Goal: Check status: Check status

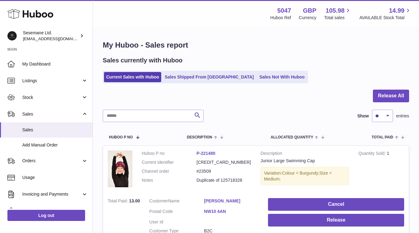
click at [134, 110] on input "text" at bounding box center [153, 116] width 101 height 12
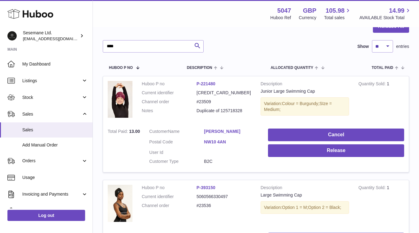
type input "*****"
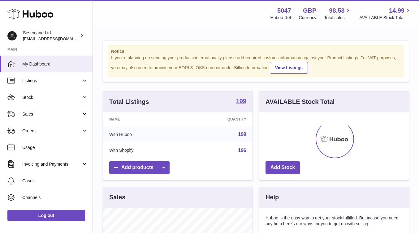
scroll to position [97, 150]
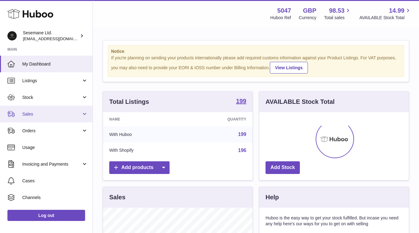
click at [54, 112] on span "Sales" at bounding box center [51, 114] width 59 height 6
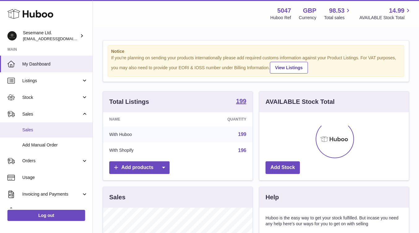
click at [37, 133] on span "Sales" at bounding box center [55, 130] width 66 height 6
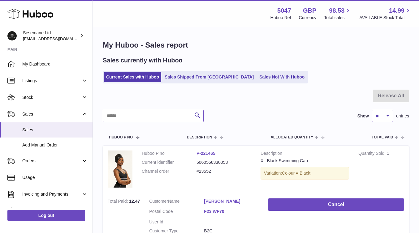
click at [155, 116] on input "text" at bounding box center [153, 116] width 101 height 12
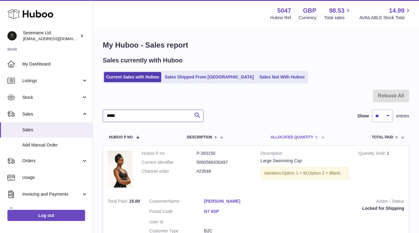
scroll to position [65, 0]
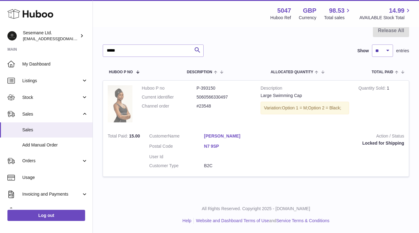
click at [116, 103] on img at bounding box center [120, 103] width 25 height 37
click at [134, 49] on input "*****" at bounding box center [153, 51] width 101 height 12
type input "*"
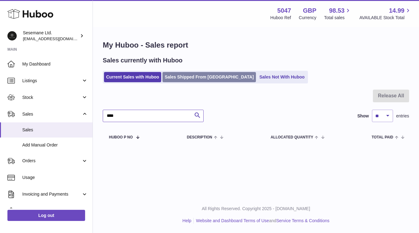
type input "****"
click at [204, 79] on link "Sales Shipped From [GEOGRAPHIC_DATA]" at bounding box center [209, 77] width 93 height 10
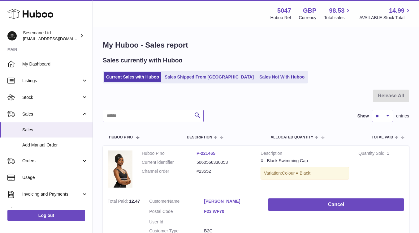
click at [146, 117] on input "text" at bounding box center [153, 116] width 101 height 12
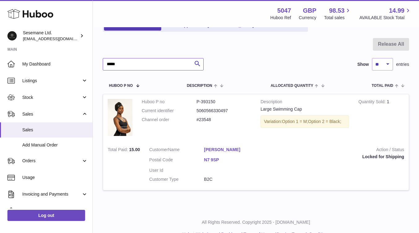
scroll to position [61, 0]
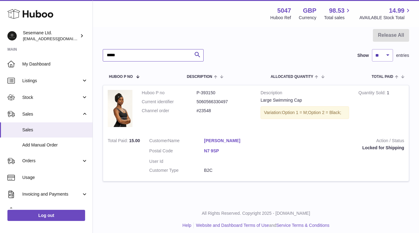
type input "*****"
click at [209, 93] on dd "P-393150" at bounding box center [224, 93] width 55 height 6
click at [206, 112] on dd "#23548" at bounding box center [224, 111] width 55 height 6
click at [213, 141] on link "Soli Mark" at bounding box center [231, 141] width 55 height 6
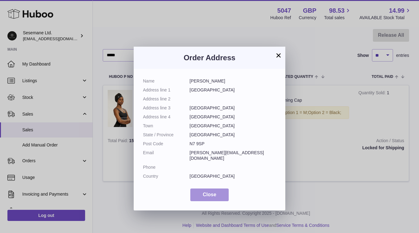
click at [215, 192] on span "Close" at bounding box center [210, 194] width 14 height 5
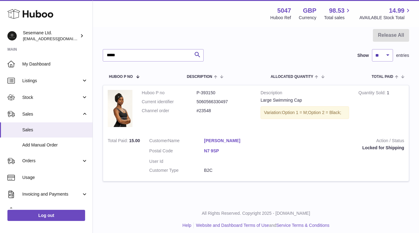
click at [388, 151] on div "Locked for Shipping" at bounding box center [336, 148] width 136 height 6
click at [388, 145] on strong "Action / Status" at bounding box center [336, 141] width 136 height 7
click at [400, 92] on td "Quantity Sold 1" at bounding box center [381, 109] width 55 height 48
click at [378, 140] on strong "Action / Status" at bounding box center [336, 141] width 136 height 7
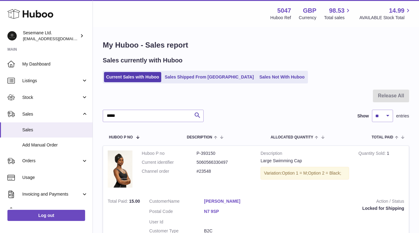
scroll to position [65, 0]
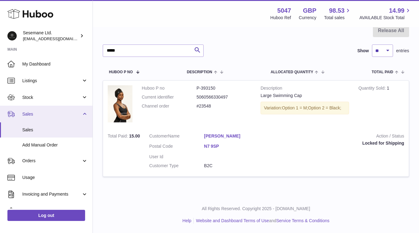
click at [33, 117] on link "Sales" at bounding box center [46, 114] width 93 height 17
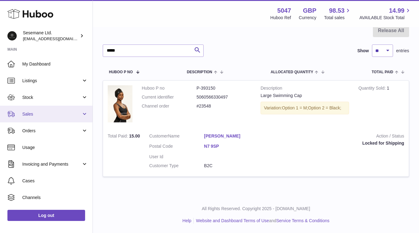
click at [38, 116] on span "Sales" at bounding box center [51, 114] width 59 height 6
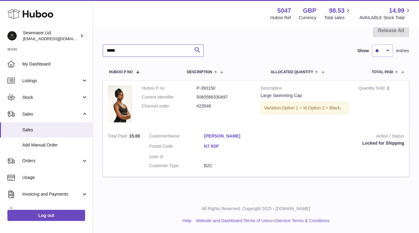
drag, startPoint x: 173, startPoint y: 55, endPoint x: 98, endPoint y: 47, distance: 75.7
click at [98, 47] on div "My Huboo - Sales report Sales currently with Huboo Current Sales with Huboo Sal…" at bounding box center [256, 80] width 326 height 234
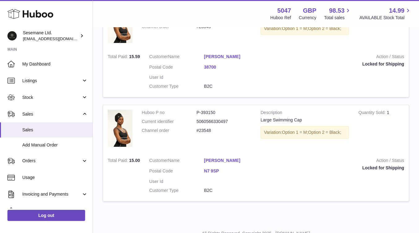
scroll to position [690, 0]
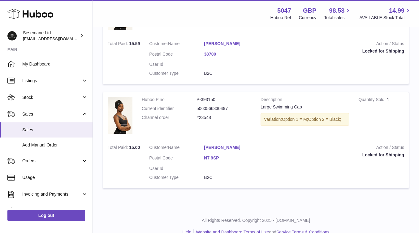
click at [402, 92] on td "Quantity Sold 1" at bounding box center [381, 116] width 55 height 48
click at [404, 92] on td "Quantity Sold 1" at bounding box center [381, 116] width 55 height 48
click at [32, 132] on span "Sales" at bounding box center [55, 130] width 66 height 6
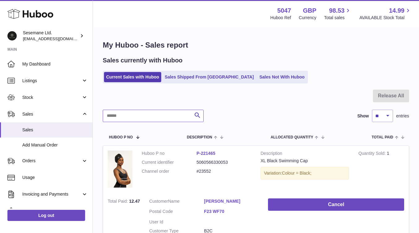
click at [133, 119] on input "text" at bounding box center [153, 116] width 101 height 12
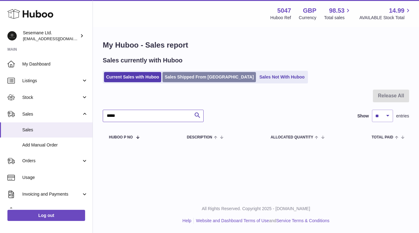
type input "*****"
click at [187, 77] on link "Sales Shipped From [GEOGRAPHIC_DATA]" at bounding box center [209, 77] width 93 height 10
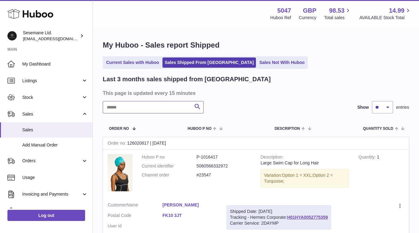
click at [129, 112] on input "text" at bounding box center [153, 107] width 101 height 12
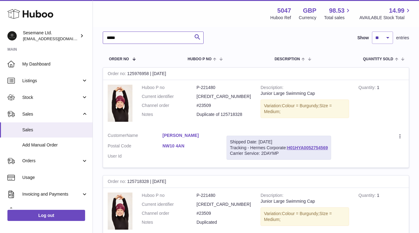
scroll to position [71, 0]
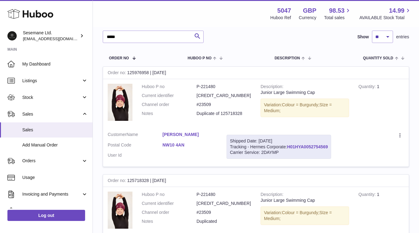
click at [317, 146] on link "H01HYA0052754569" at bounding box center [307, 147] width 41 height 5
click at [131, 38] on input "*****" at bounding box center [153, 37] width 101 height 12
type input "*"
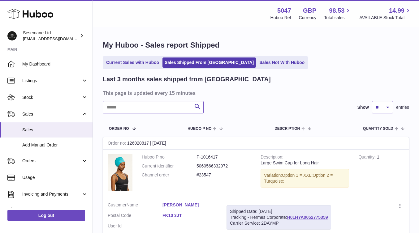
click at [127, 104] on input "text" at bounding box center [153, 107] width 101 height 12
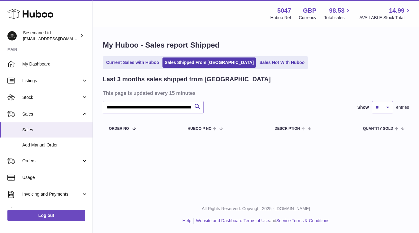
click at [106, 99] on div "**********" at bounding box center [256, 106] width 306 height 62
drag, startPoint x: 140, startPoint y: 107, endPoint x: 263, endPoint y: 114, distance: 123.1
click at [263, 114] on div "**********" at bounding box center [256, 106] width 306 height 62
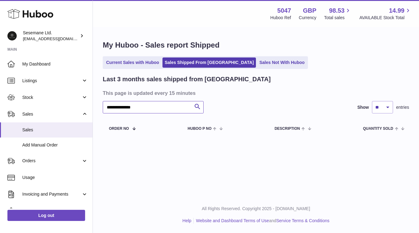
type input "**********"
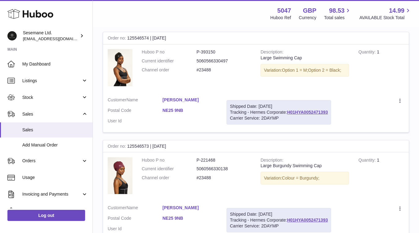
scroll to position [108, 0]
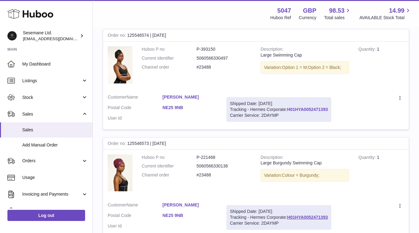
click at [306, 108] on link "H01HYA0052471393" at bounding box center [307, 109] width 41 height 5
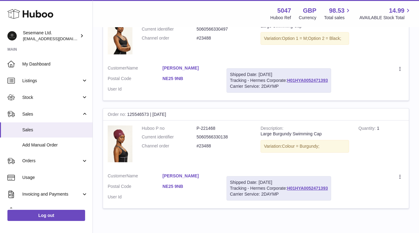
scroll to position [142, 0]
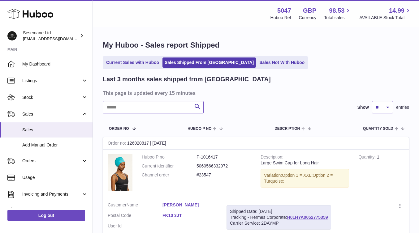
click at [140, 108] on input "text" at bounding box center [153, 107] width 101 height 12
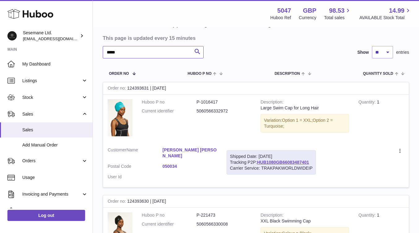
scroll to position [62, 0]
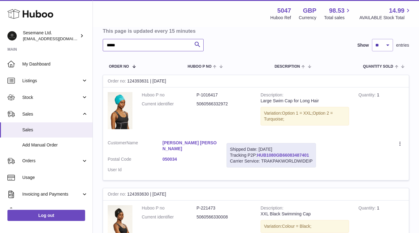
type input "*****"
click at [284, 156] on link "HUB1080GB66083487401" at bounding box center [283, 155] width 52 height 5
